Goal: Information Seeking & Learning: Find specific fact

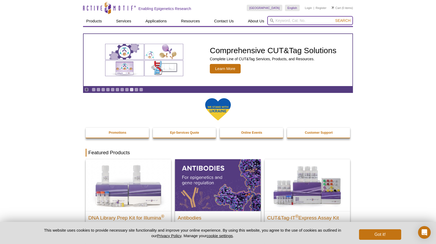
click at [298, 20] on input "search" at bounding box center [310, 20] width 86 height 9
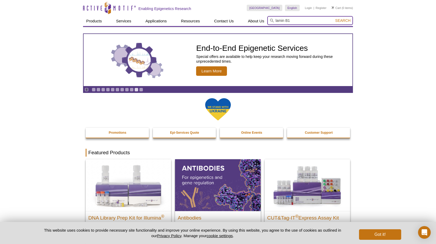
type input "lamin B1"
click at [333, 18] on button "Search" at bounding box center [342, 20] width 18 height 5
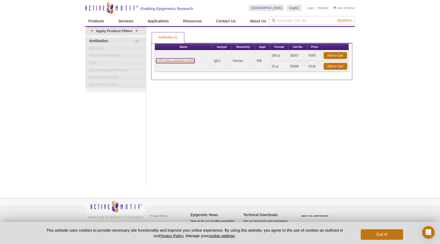
click at [189, 61] on link "LAP2 alpha antibody (mAb)" at bounding box center [175, 60] width 39 height 5
